Goal: Information Seeking & Learning: Learn about a topic

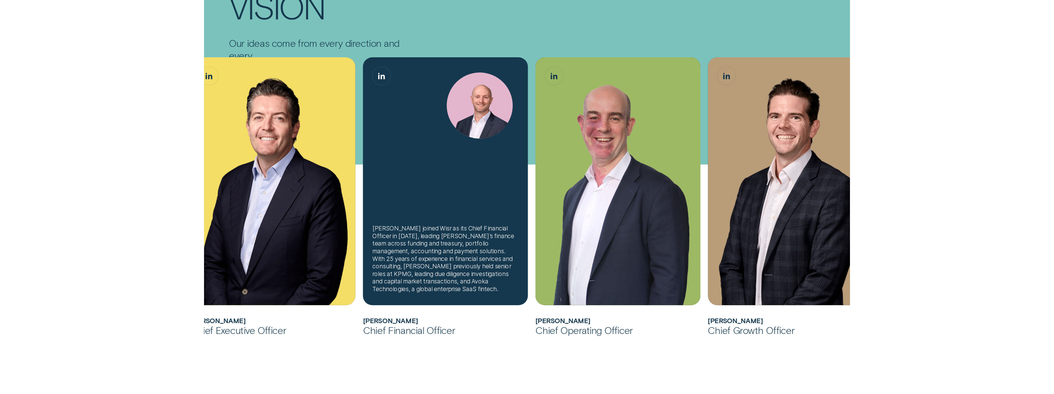
scroll to position [185, 0]
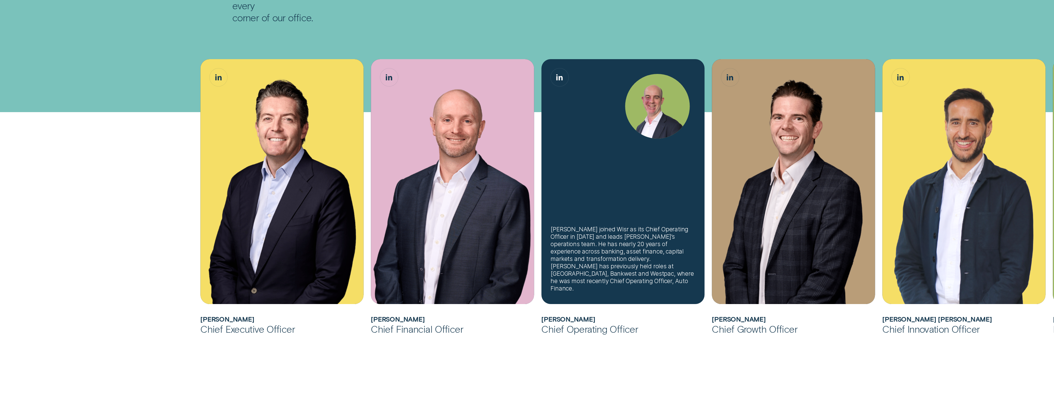
click at [524, 288] on div "[PERSON_NAME] joined Wisr as its Chief Operating Officer in [DATE] and leads [P…" at bounding box center [622, 258] width 145 height 66
click at [524, 150] on div "[PERSON_NAME] joined Wisr as its Chief Operating Officer in [DATE] and leads [P…" at bounding box center [622, 181] width 163 height 245
click at [524, 253] on div "[PERSON_NAME] joined Wisr as its Chief Operating Officer in [DATE] and leads [P…" at bounding box center [622, 258] width 145 height 66
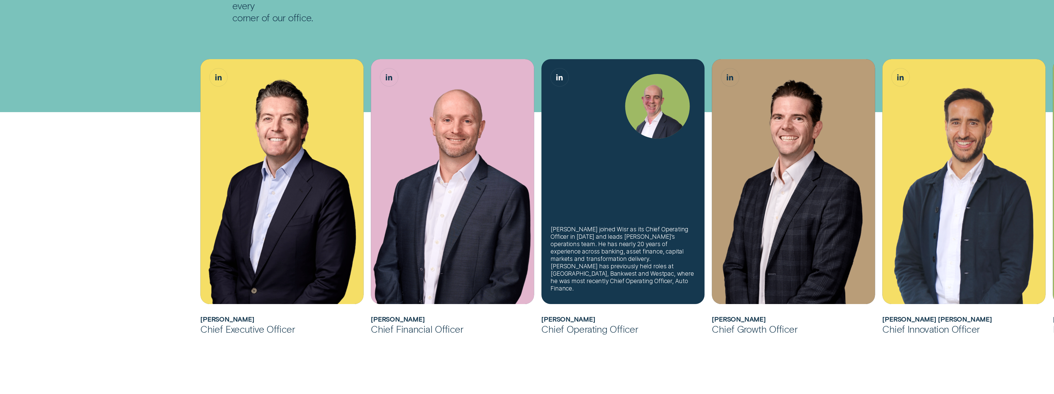
click at [524, 289] on div "[PERSON_NAME] joined Wisr as its Chief Operating Officer in [DATE] and leads [P…" at bounding box center [622, 258] width 145 height 66
click at [524, 286] on div "[PERSON_NAME] joined Wisr as its Chief Operating Officer in [DATE] and leads [P…" at bounding box center [622, 258] width 145 height 66
